Goal: Task Accomplishment & Management: Manage account settings

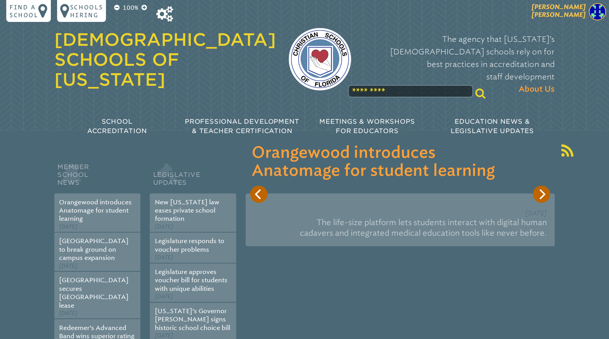
click at [590, 16] on img at bounding box center [597, 11] width 17 height 17
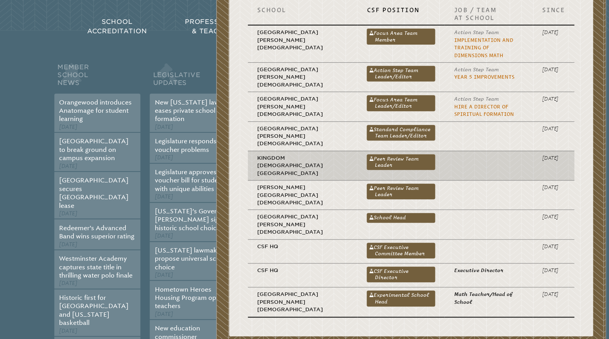
scroll to position [123, 0]
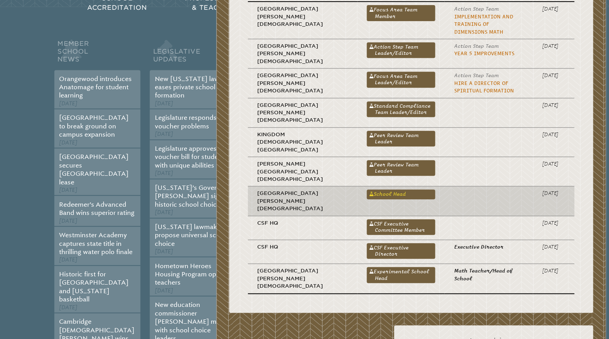
click at [367, 189] on link "School Head" at bounding box center [401, 193] width 68 height 9
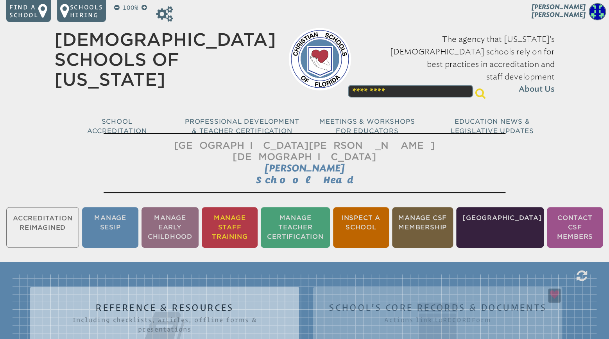
click at [242, 212] on li "Manage Staff Training" at bounding box center [230, 227] width 56 height 41
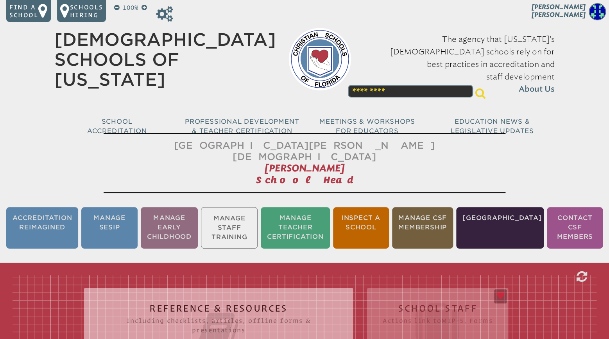
scroll to position [129, 0]
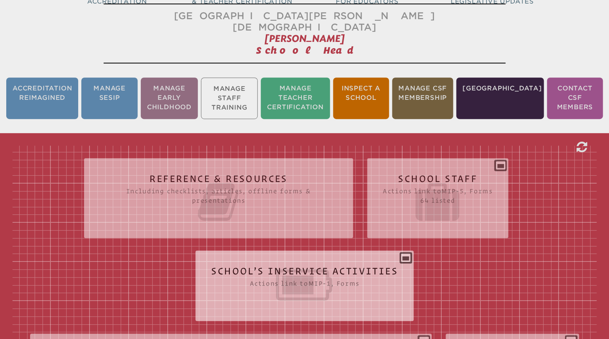
click at [305, 263] on icon at bounding box center [304, 285] width 187 height 44
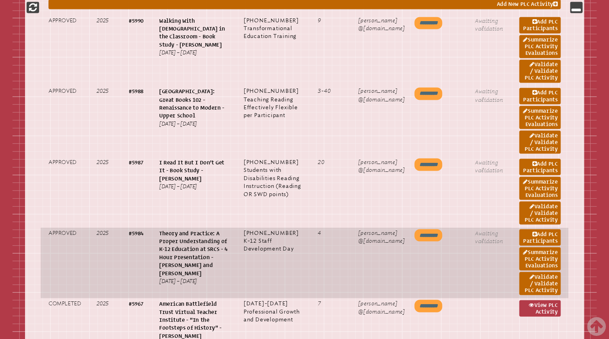
scroll to position [581, 0]
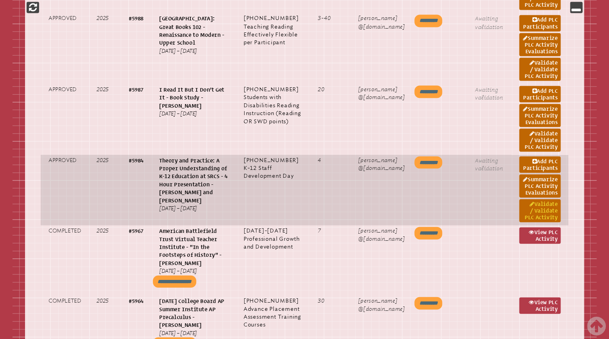
click at [543, 217] on link "Validate / Validate PLC Activity" at bounding box center [539, 210] width 41 height 23
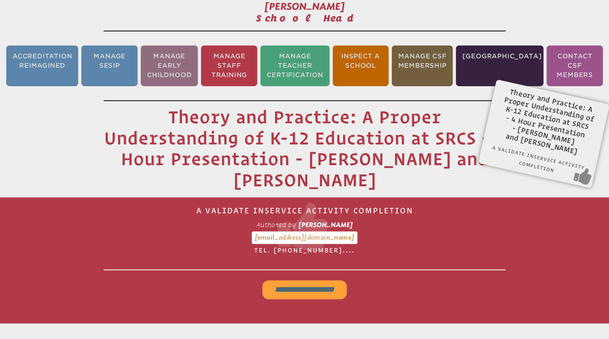
scroll to position [129, 0]
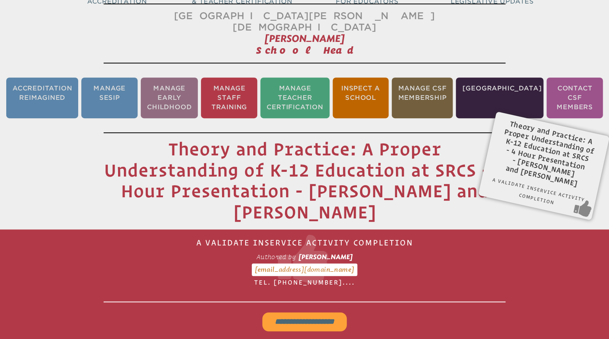
click at [321, 312] on input "**********" at bounding box center [304, 321] width 84 height 19
click at [242, 89] on li "Manage Staff Training" at bounding box center [229, 97] width 56 height 41
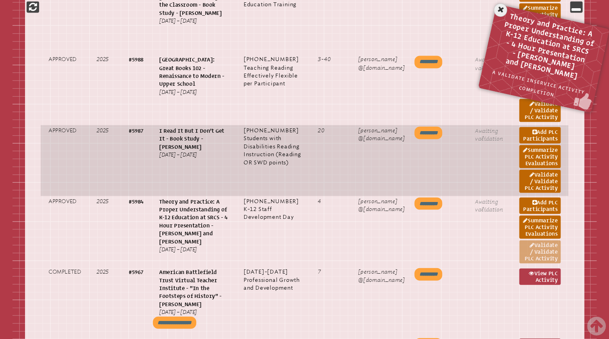
scroll to position [540, 0]
click at [544, 177] on link "Validate / Validate PLC Activity" at bounding box center [539, 180] width 41 height 23
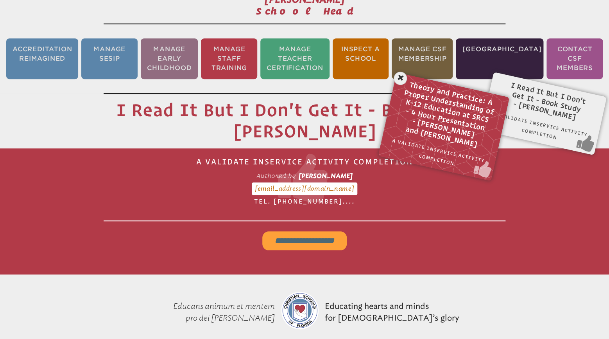
scroll to position [129, 0]
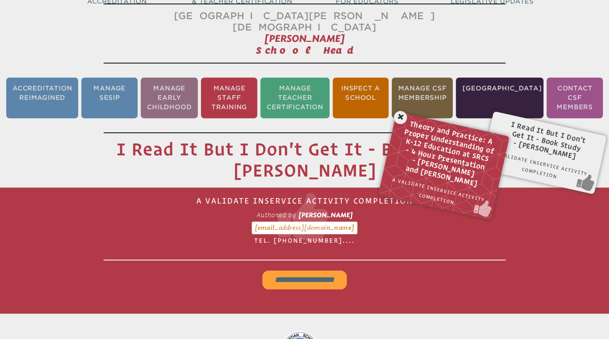
click at [311, 270] on input "**********" at bounding box center [304, 279] width 84 height 19
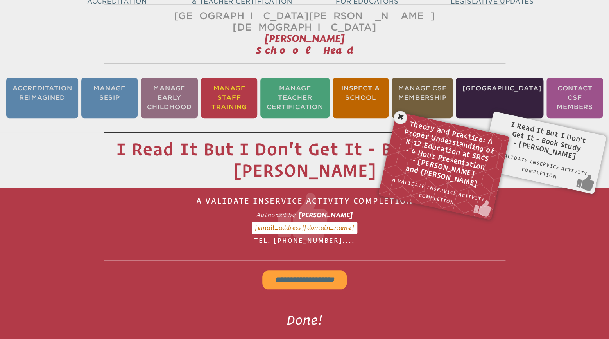
click at [239, 84] on li "Manage Staff Training" at bounding box center [229, 97] width 56 height 41
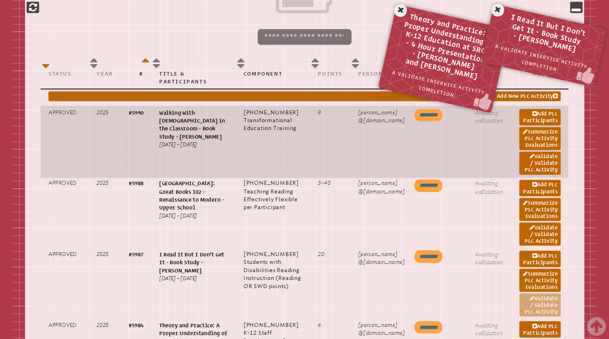
scroll to position [417, 0]
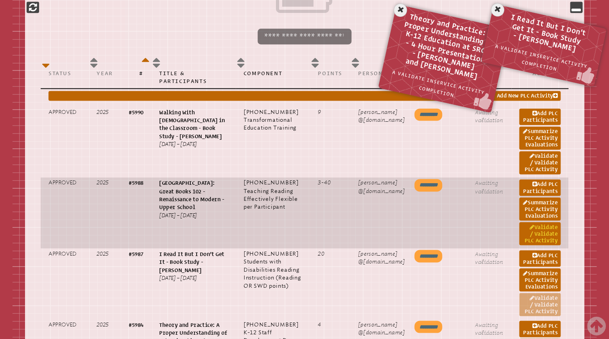
click at [547, 224] on link "Validate / Validate PLC Activity" at bounding box center [539, 233] width 41 height 23
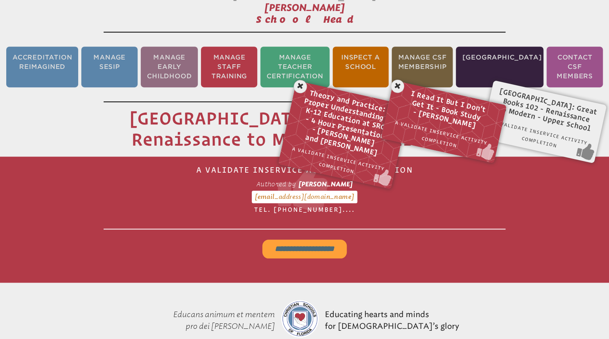
scroll to position [129, 0]
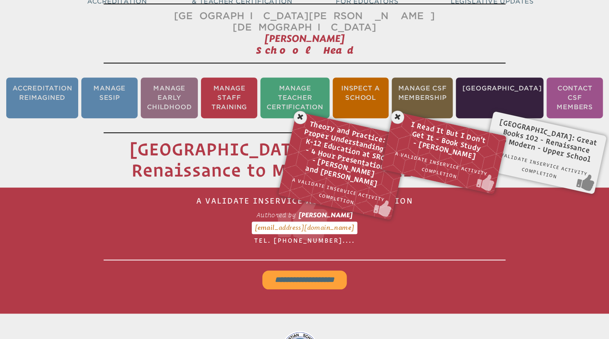
click at [298, 270] on input "**********" at bounding box center [304, 279] width 84 height 19
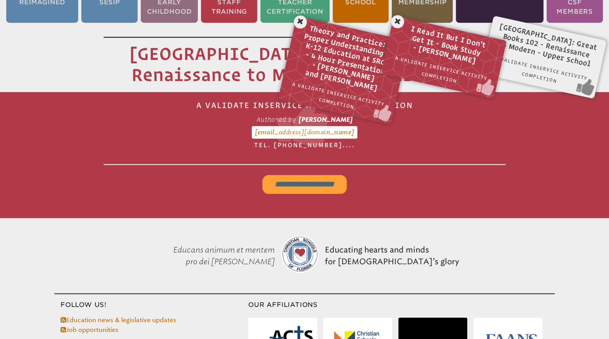
scroll to position [172, 0]
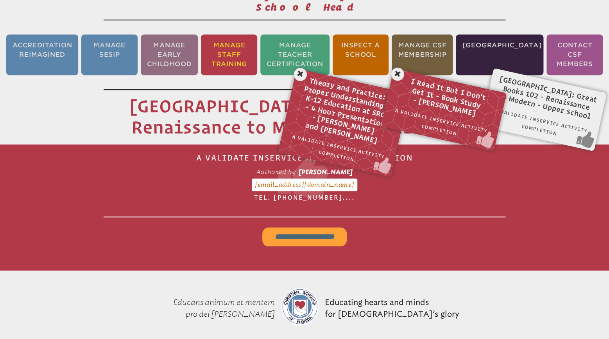
click at [242, 36] on li "Manage Staff Training" at bounding box center [229, 54] width 56 height 41
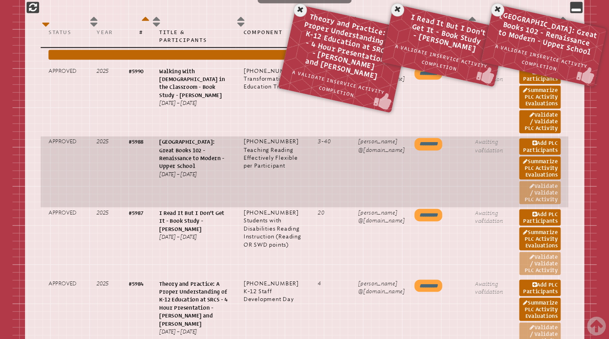
scroll to position [376, 0]
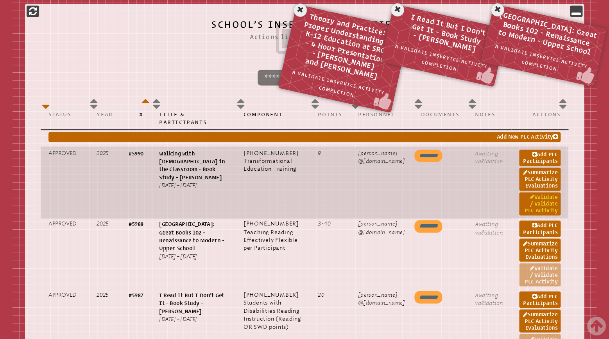
click at [541, 192] on link "Validate / Validate PLC Activity" at bounding box center [539, 203] width 41 height 23
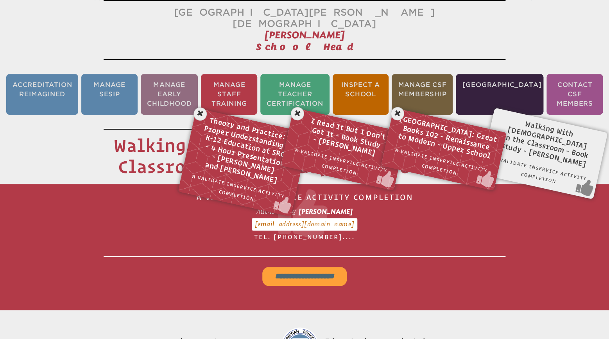
scroll to position [129, 0]
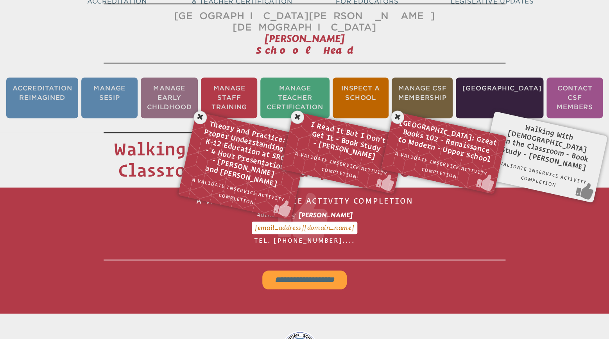
click at [313, 270] on input "**********" at bounding box center [304, 279] width 84 height 19
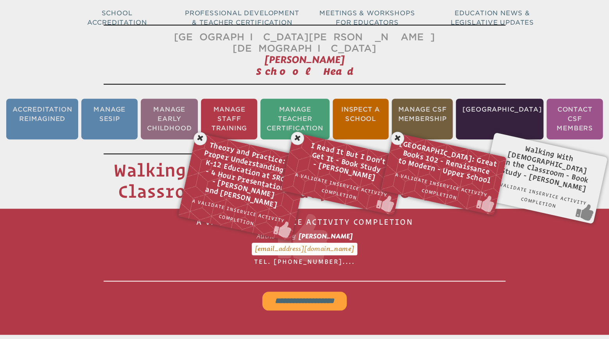
scroll to position [47, 0]
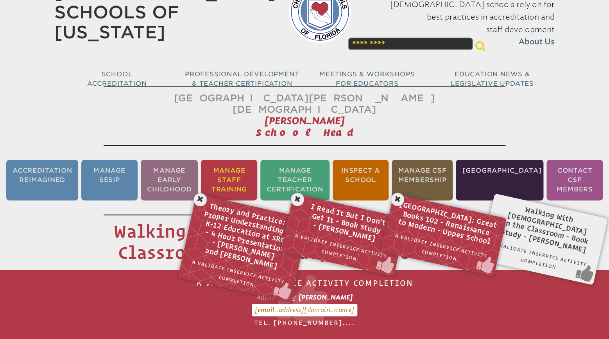
click at [229, 165] on li "Manage Staff Training" at bounding box center [229, 180] width 56 height 41
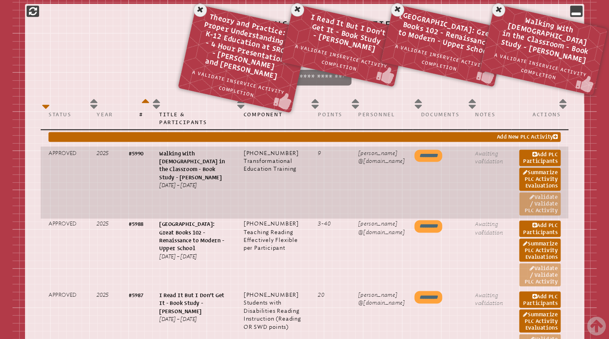
scroll to position [170, 0]
